Goal: Navigation & Orientation: Find specific page/section

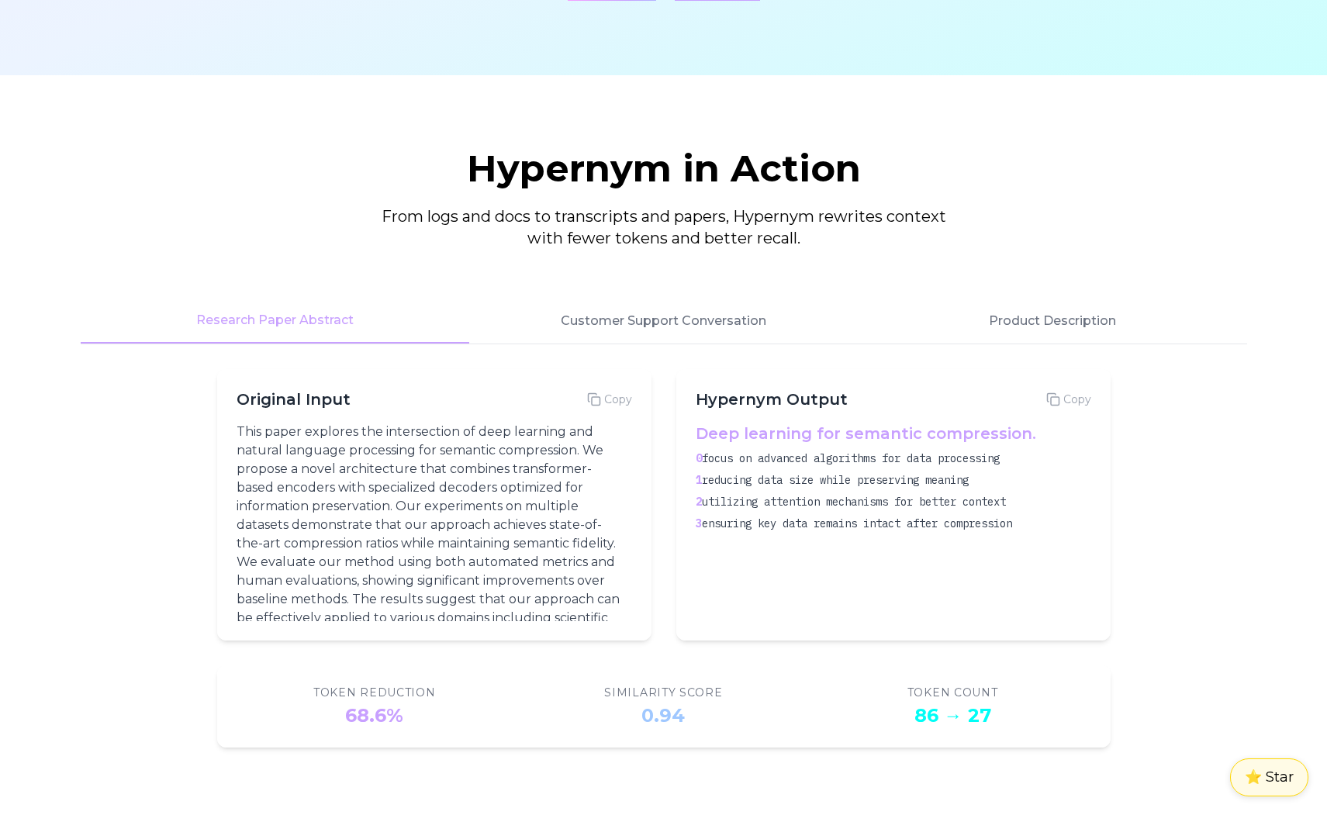
scroll to position [1947, 0]
click at [652, 314] on button "Customer Support Conversation" at bounding box center [663, 320] width 389 height 45
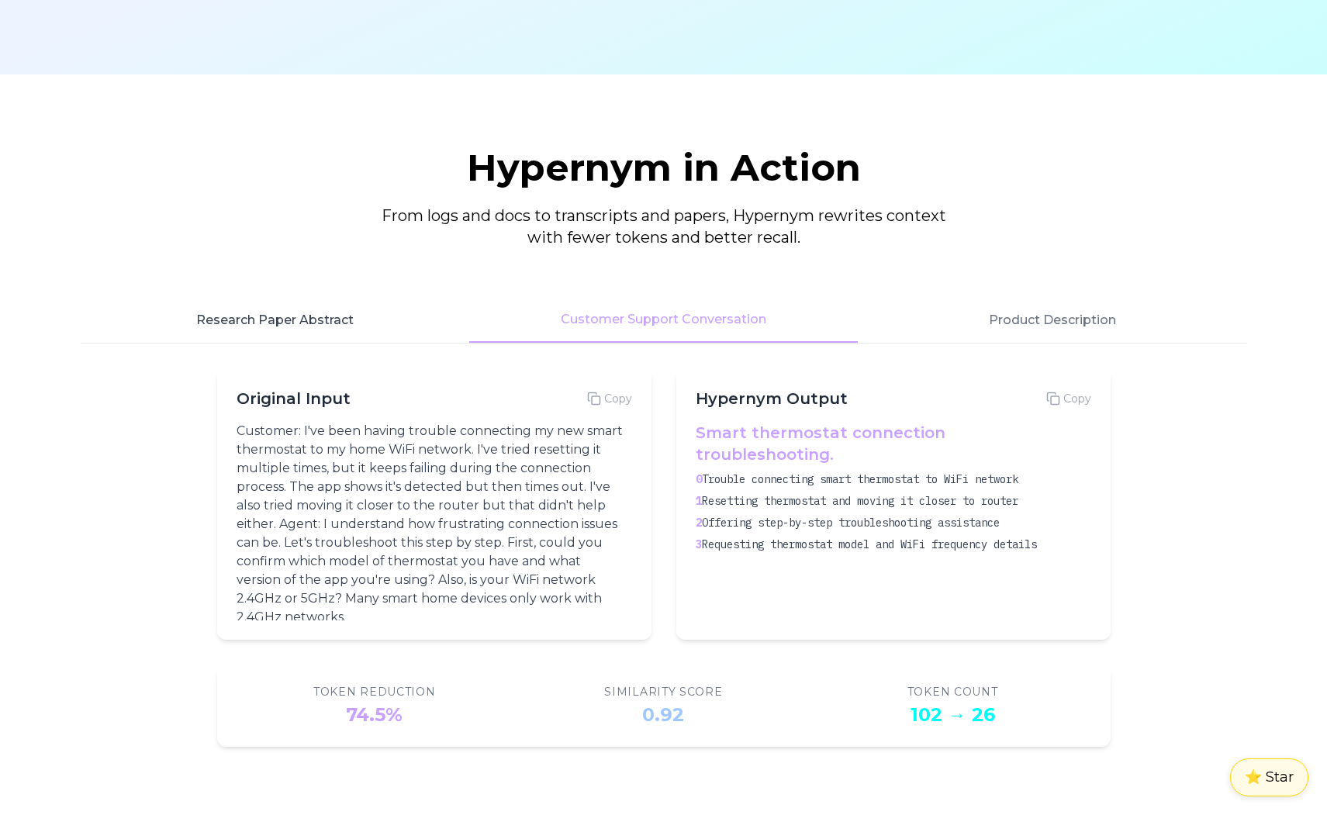
click at [359, 317] on button "Research Paper Abstract" at bounding box center [275, 320] width 389 height 45
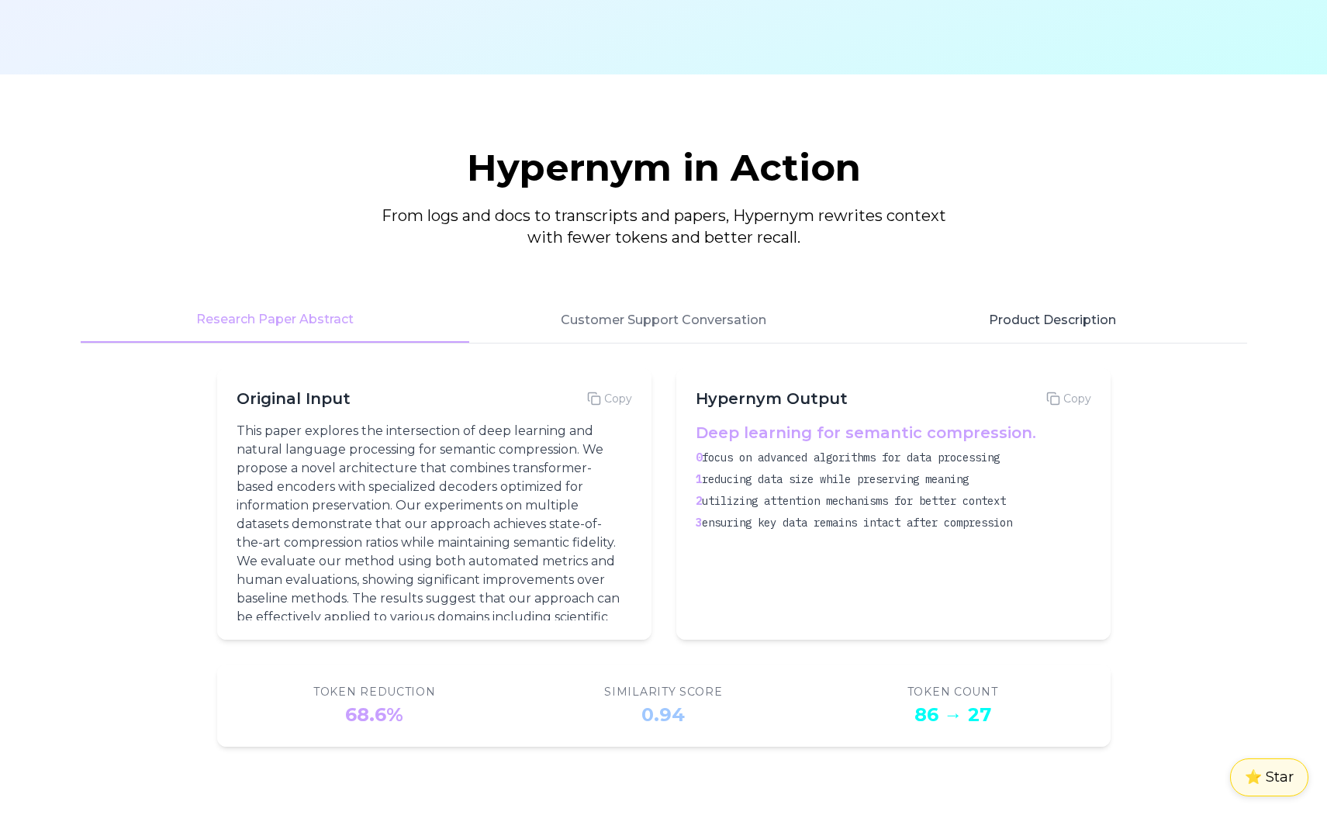
click at [1039, 320] on button "Product Description" at bounding box center [1052, 320] width 389 height 45
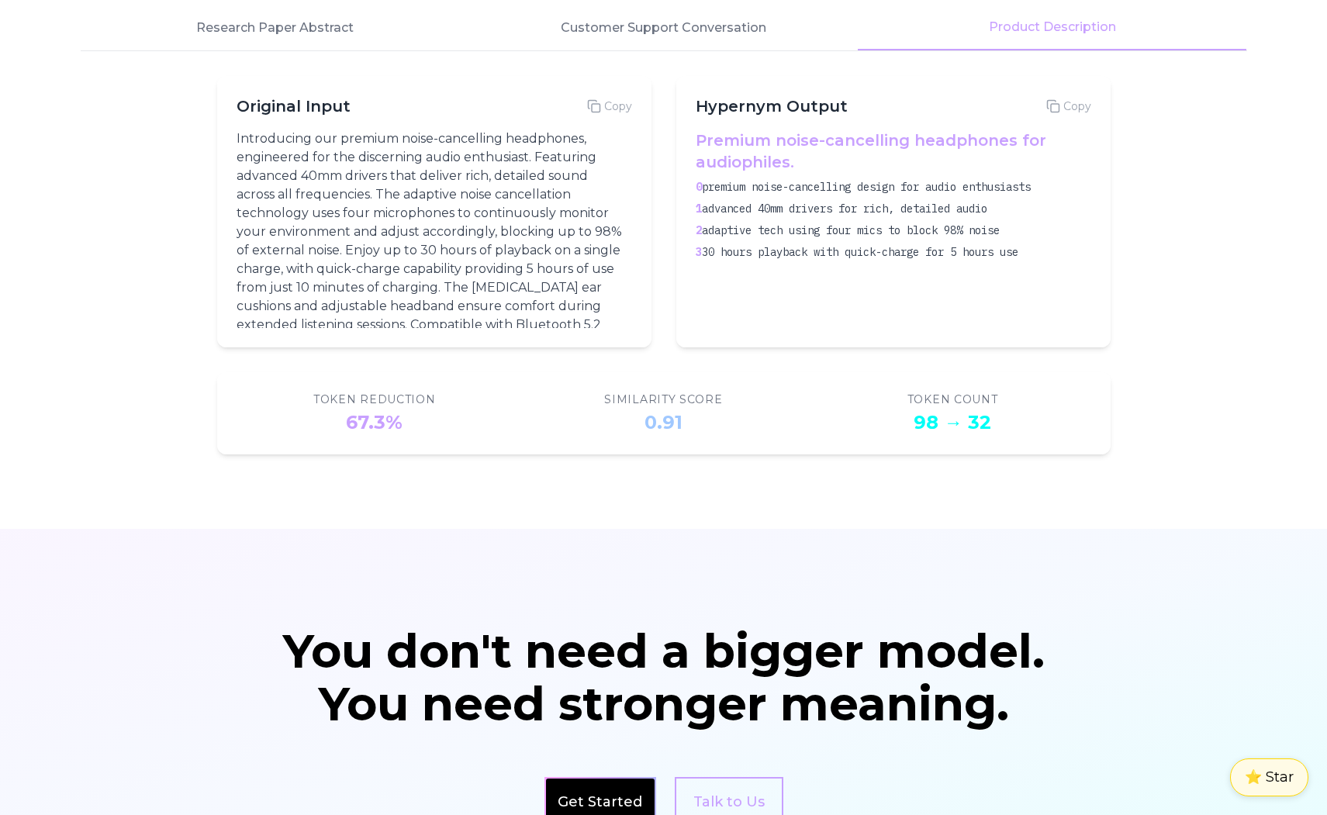
scroll to position [2034, 0]
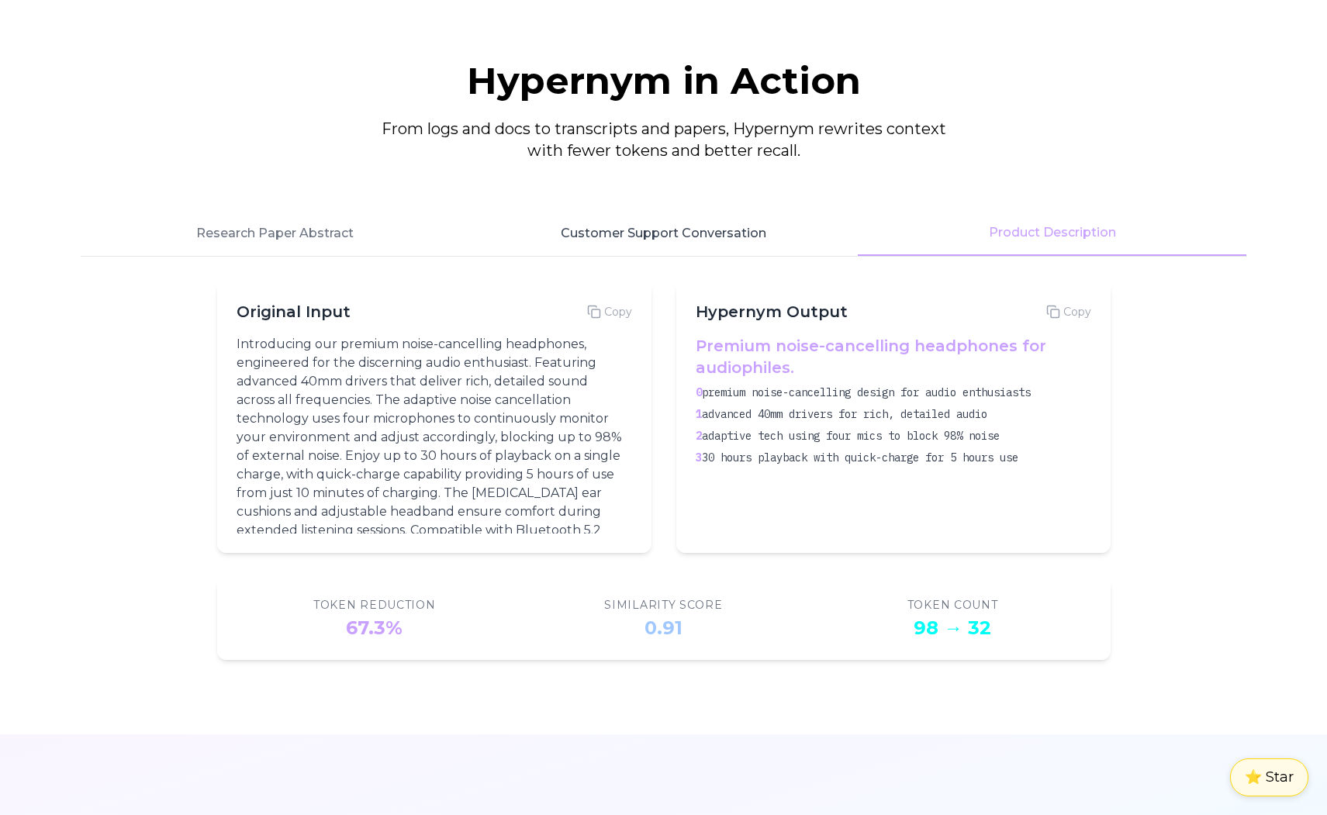
click at [677, 241] on button "Customer Support Conversation" at bounding box center [663, 233] width 389 height 45
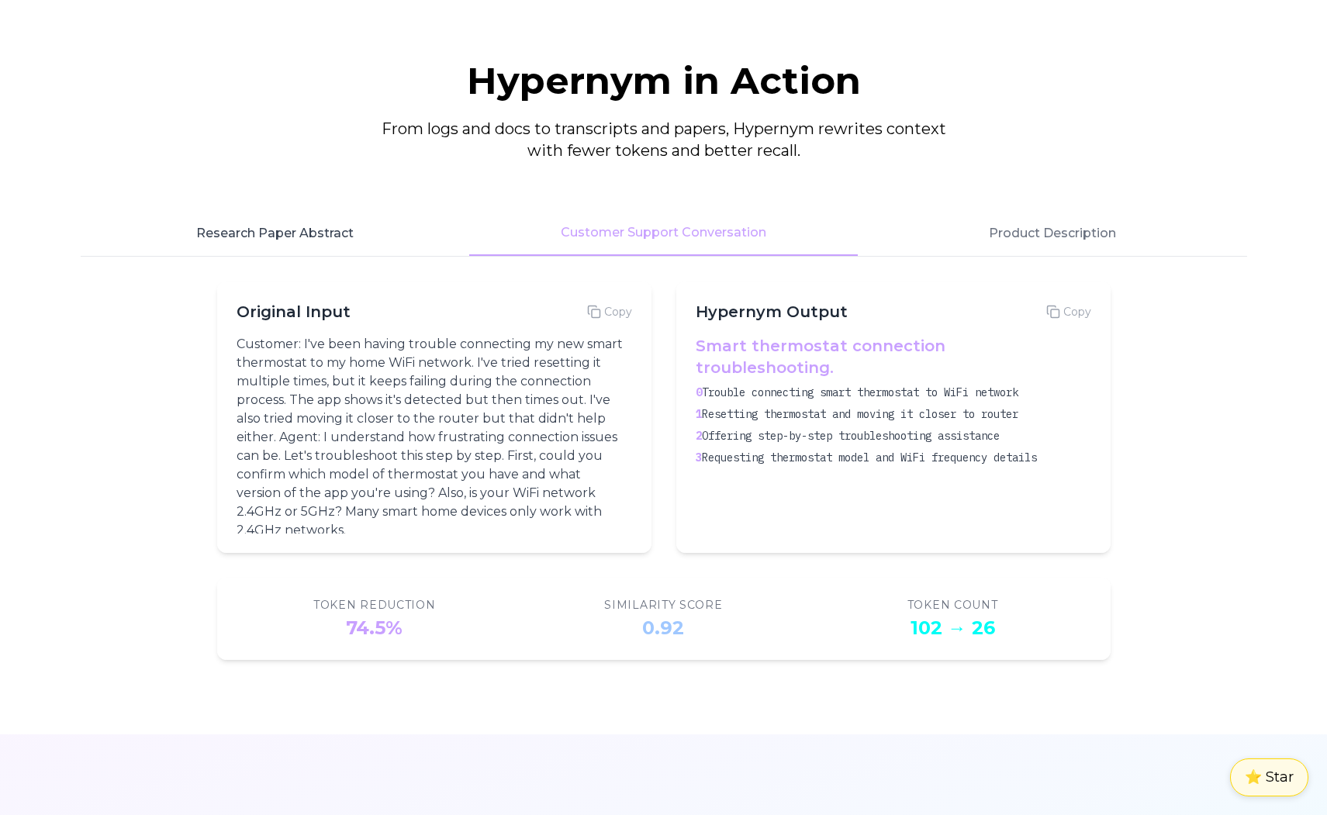
click at [364, 230] on button "Research Paper Abstract" at bounding box center [275, 233] width 389 height 45
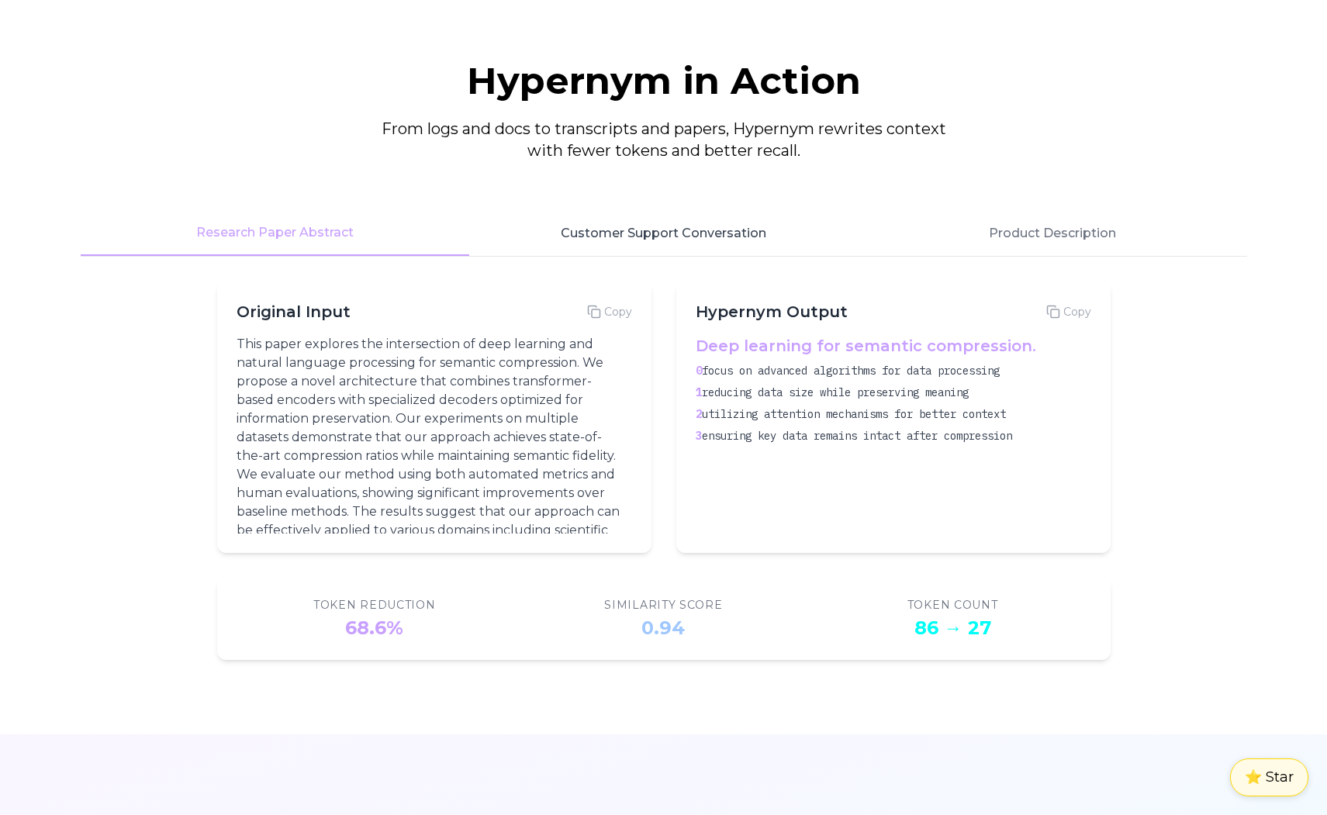
click at [529, 223] on button "Customer Support Conversation" at bounding box center [663, 233] width 389 height 45
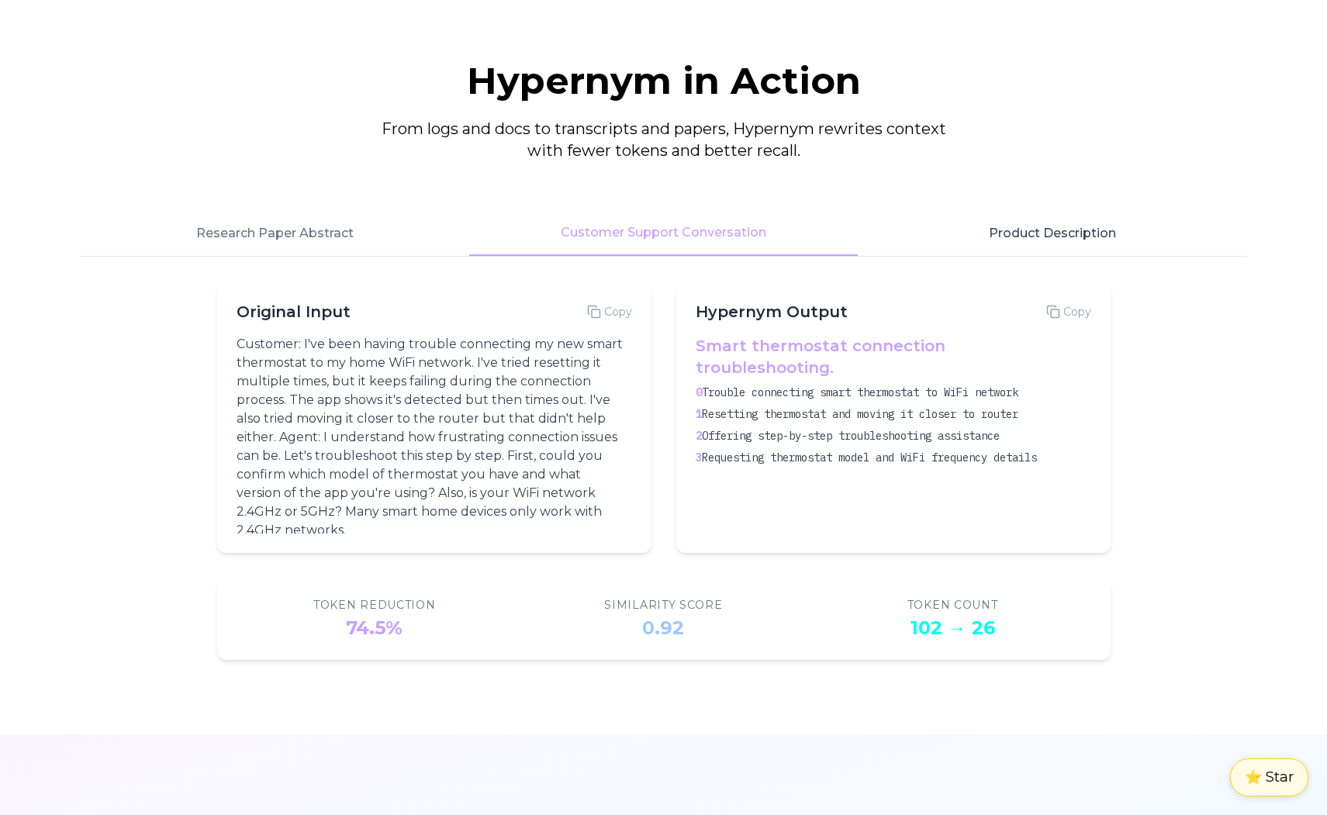
click at [1033, 248] on button "Product Description" at bounding box center [1052, 233] width 389 height 45
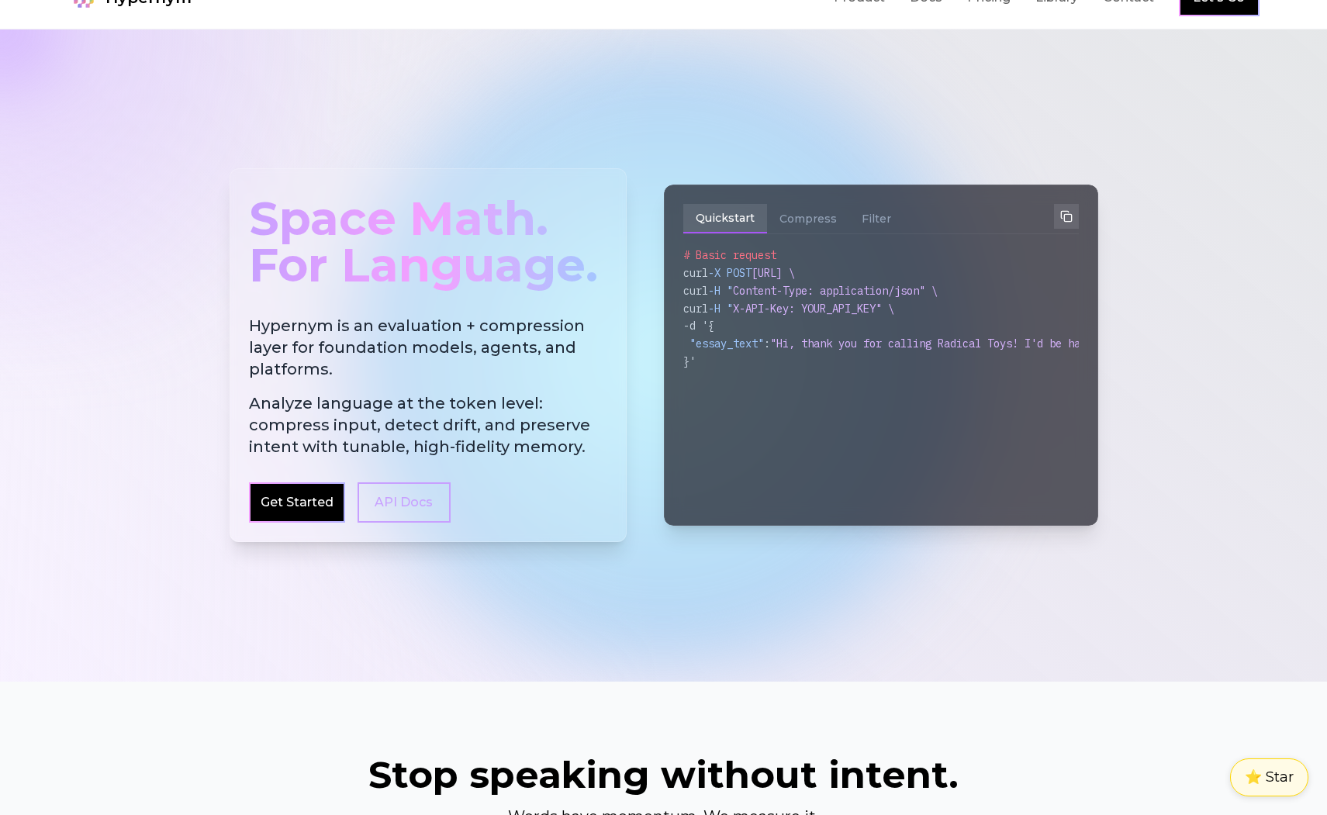
scroll to position [0, 0]
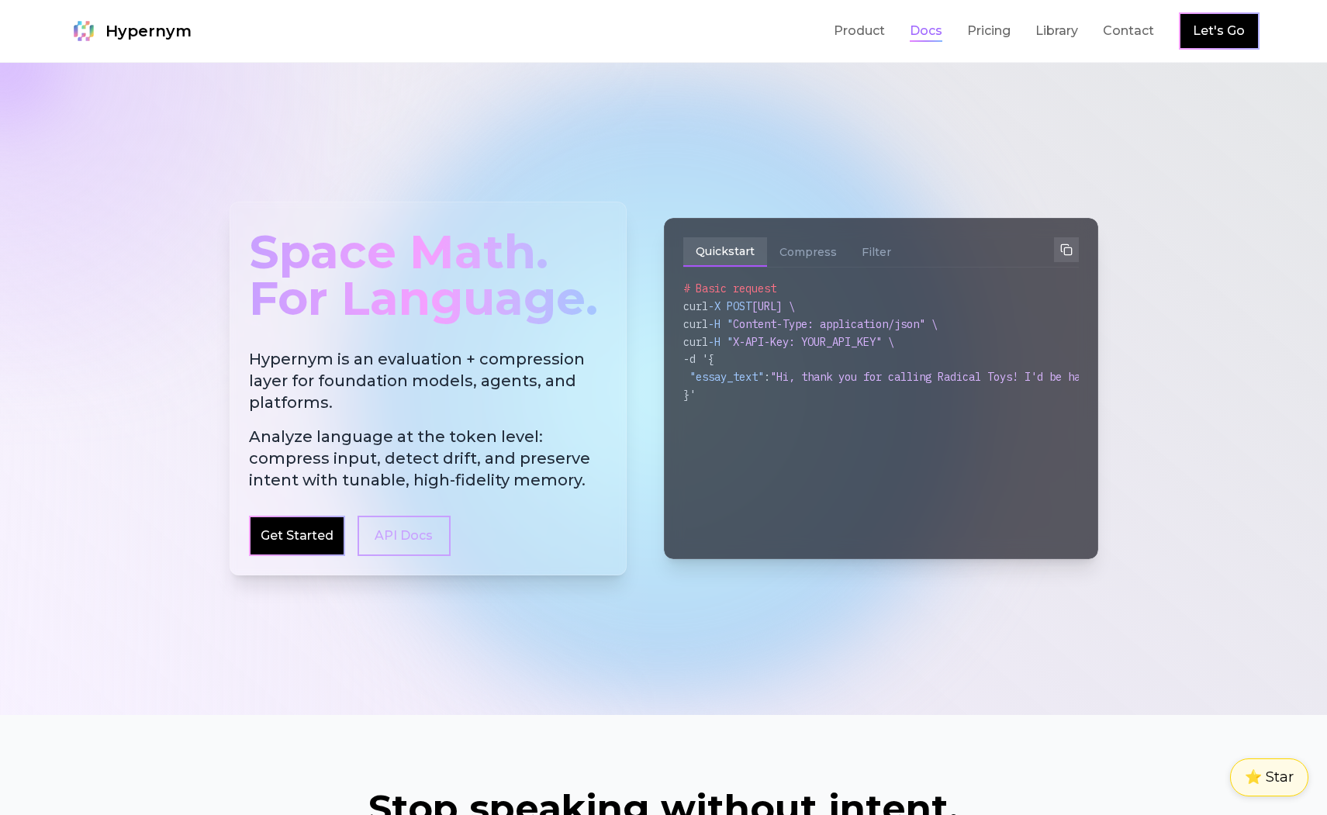
click at [933, 33] on link "Docs" at bounding box center [926, 31] width 33 height 19
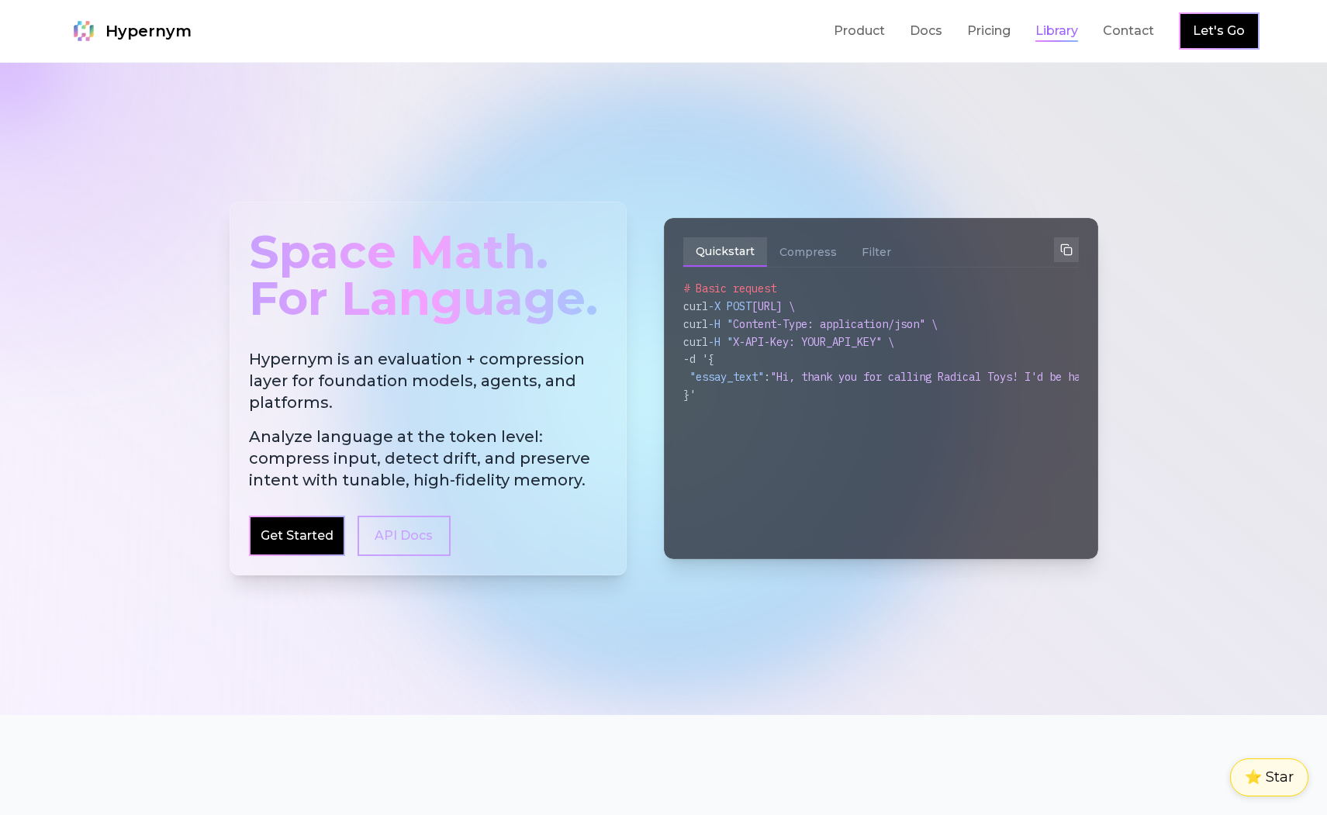
click at [1047, 26] on link "Library" at bounding box center [1057, 31] width 43 height 19
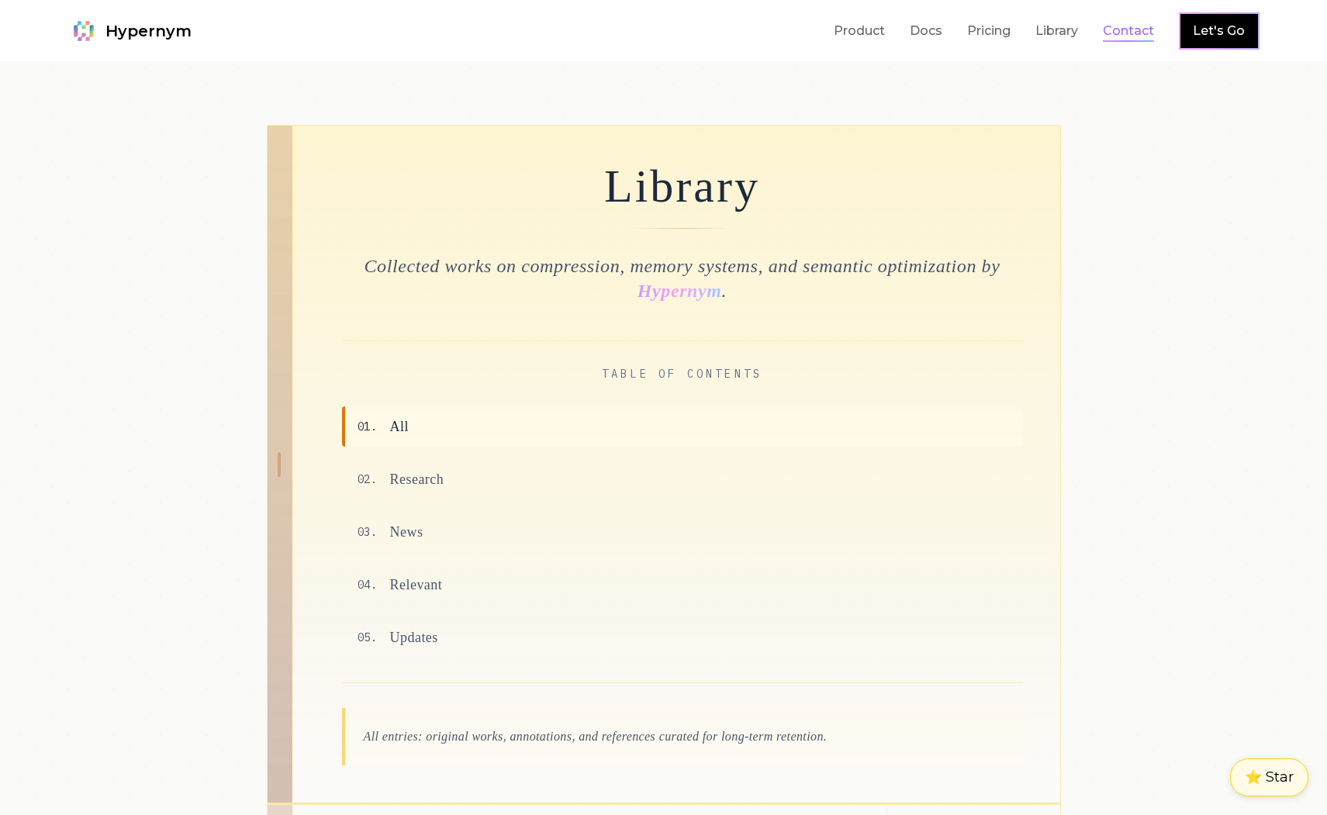
click at [1127, 32] on link "Contact" at bounding box center [1128, 31] width 51 height 19
